Goal: Task Accomplishment & Management: Use online tool/utility

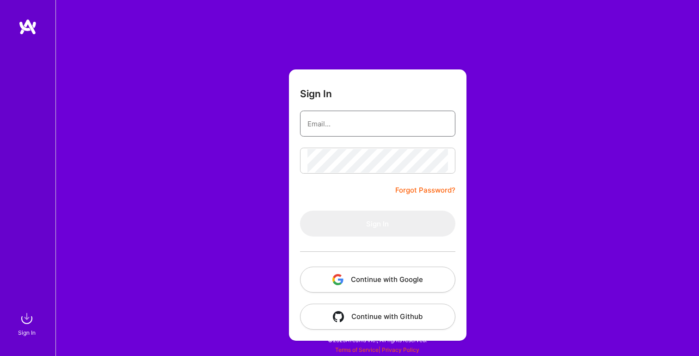
click at [333, 121] on input "email" at bounding box center [377, 124] width 141 height 24
type input "[PERSON_NAME][EMAIL_ADDRESS][PERSON_NAME][DOMAIN_NAME]"
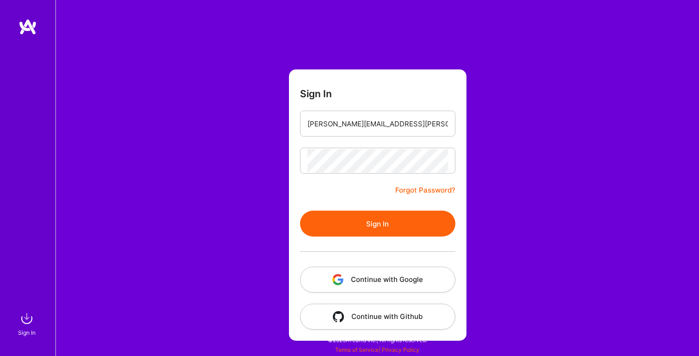
click at [354, 218] on button "Sign In" at bounding box center [377, 223] width 155 height 26
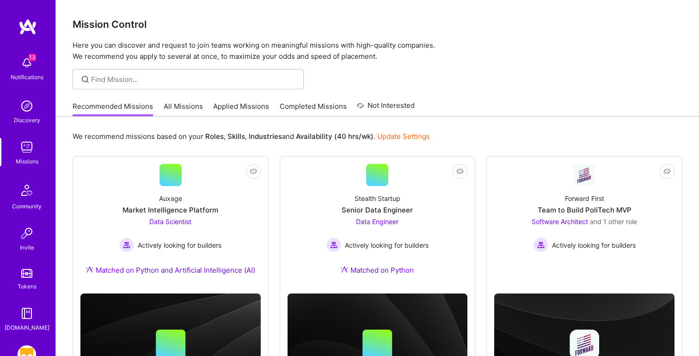
scroll to position [69, 0]
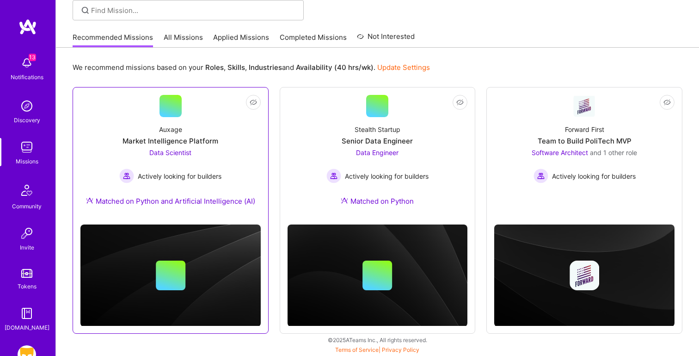
click at [115, 142] on div "Auxage Market Intelligence Platform Data Scientist Actively looking for builder…" at bounding box center [170, 167] width 180 height 100
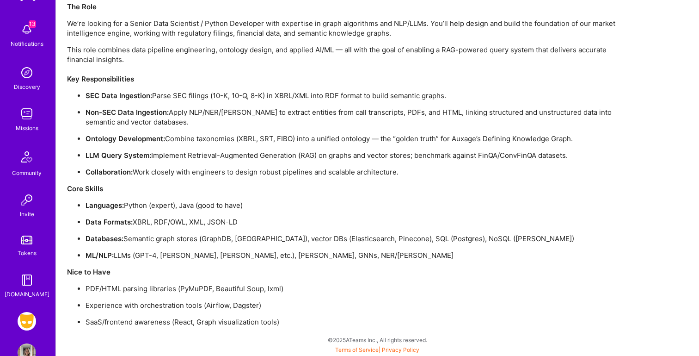
scroll to position [58, 0]
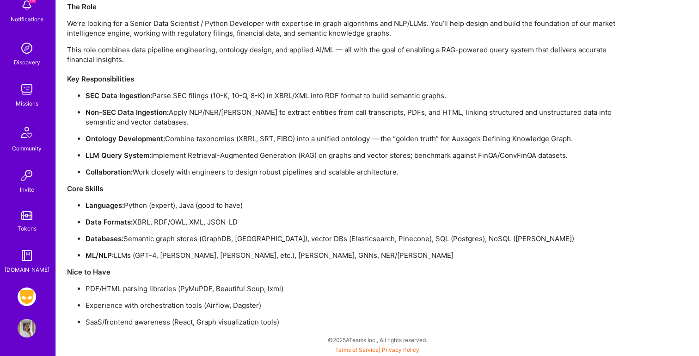
click at [22, 300] on img at bounding box center [27, 296] width 18 height 18
